Goal: Task Accomplishment & Management: Manage account settings

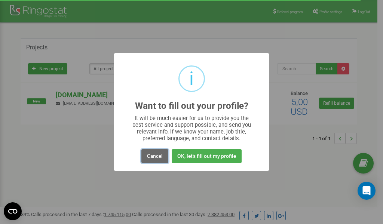
click at [153, 155] on button "Cancel" at bounding box center [154, 156] width 27 height 14
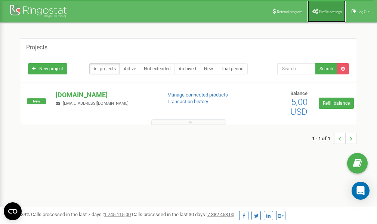
click at [324, 14] on link "Profile settings" at bounding box center [327, 11] width 38 height 22
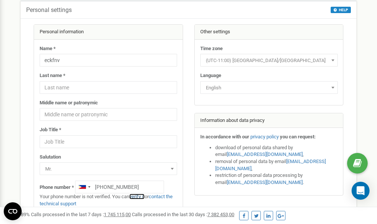
click at [136, 196] on link "verify it" at bounding box center [136, 197] width 15 height 6
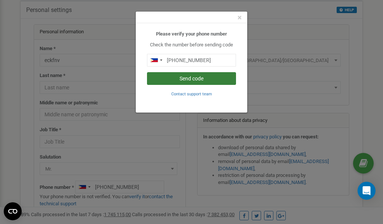
click at [178, 77] on button "Send code" at bounding box center [191, 78] width 89 height 13
